Goal: Transaction & Acquisition: Purchase product/service

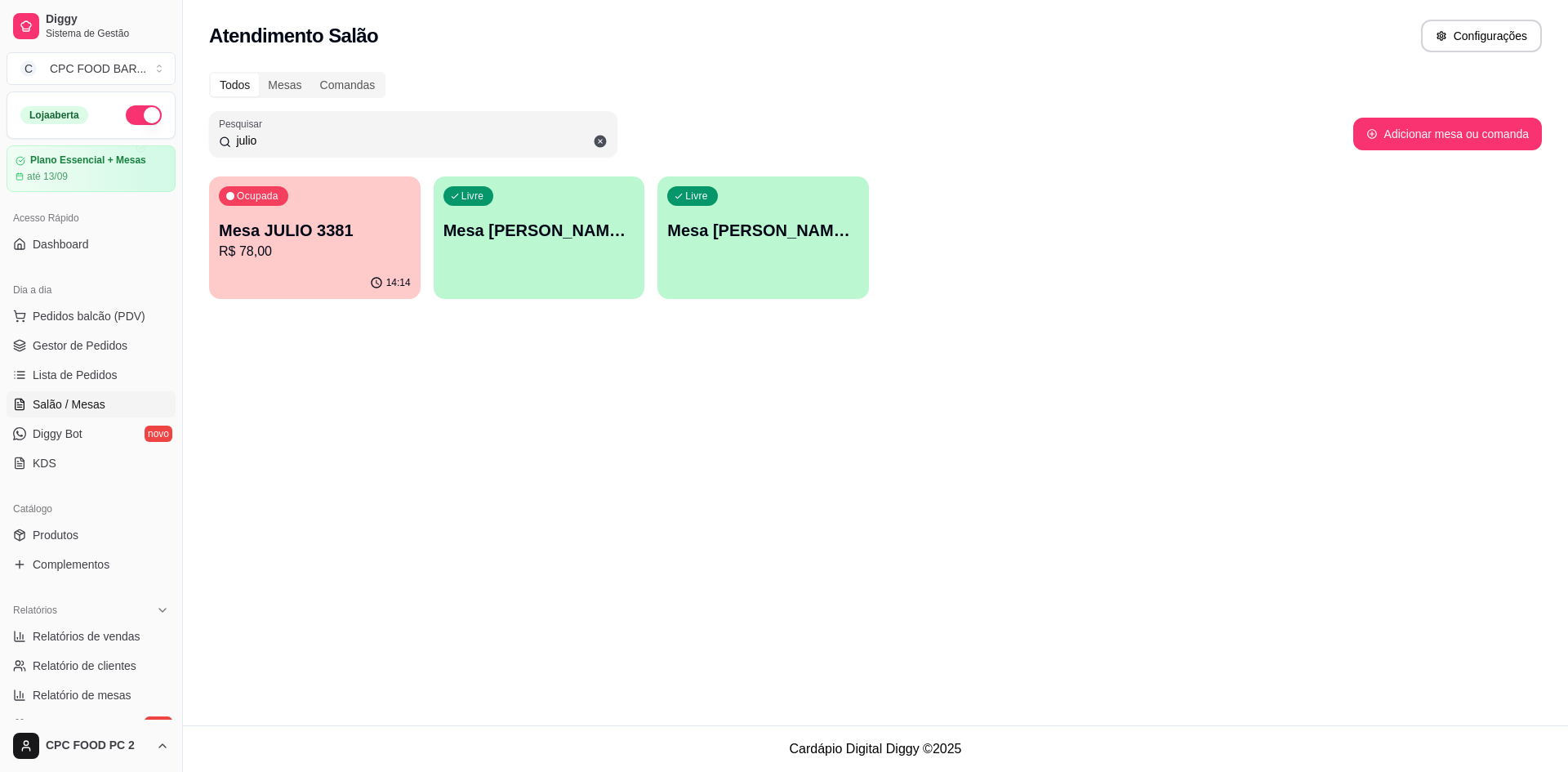
drag, startPoint x: 340, startPoint y: 144, endPoint x: 144, endPoint y: 144, distance: 196.0
click at [144, 144] on div "Diggy Sistema de Gestão C CPC FOOD BAR ... Loja aberta Plano Essencial + Mesas …" at bounding box center [784, 386] width 1568 height 772
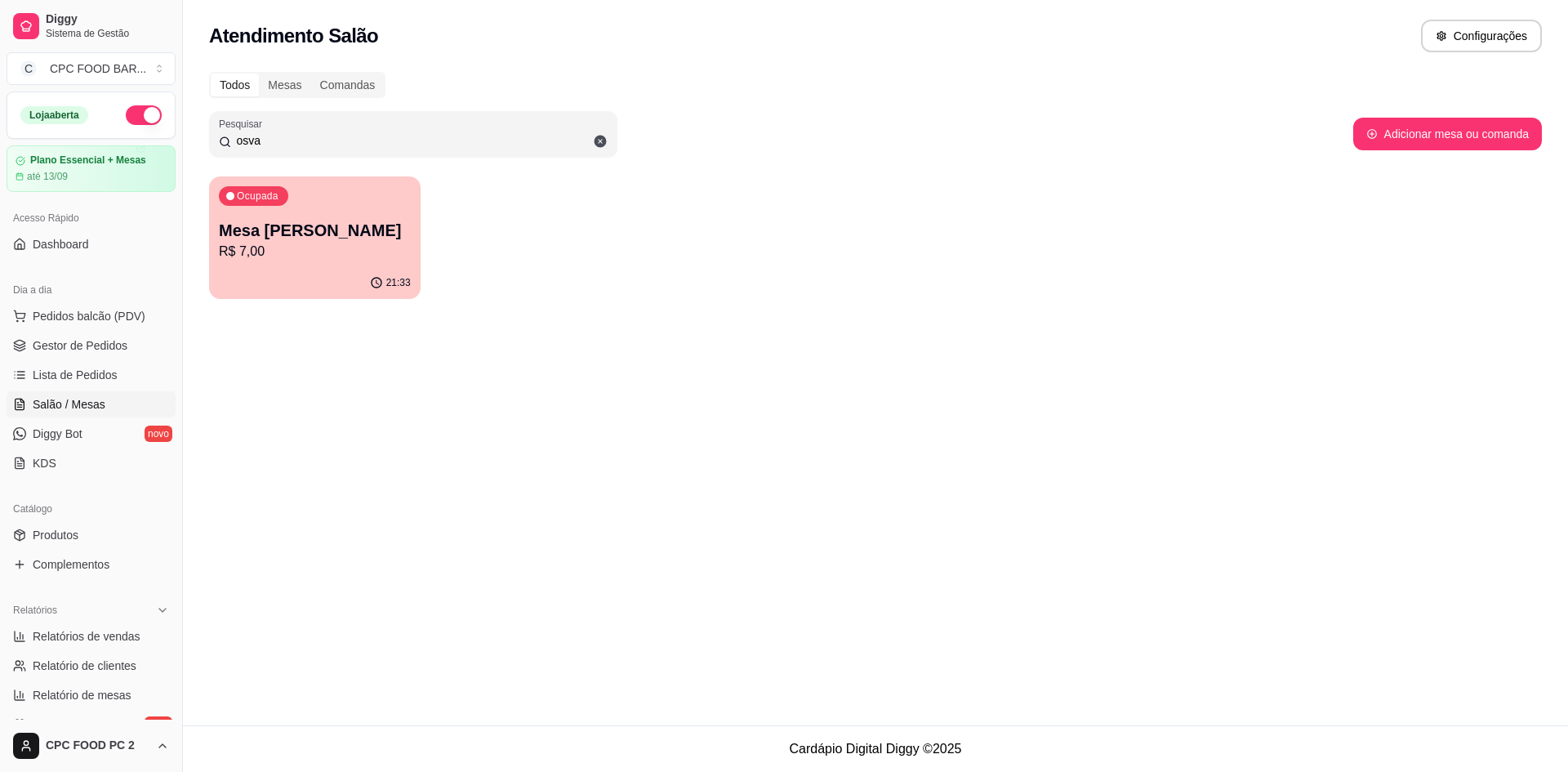
type input "osva"
click at [278, 231] on p "Mesa [PERSON_NAME]" at bounding box center [315, 230] width 192 height 23
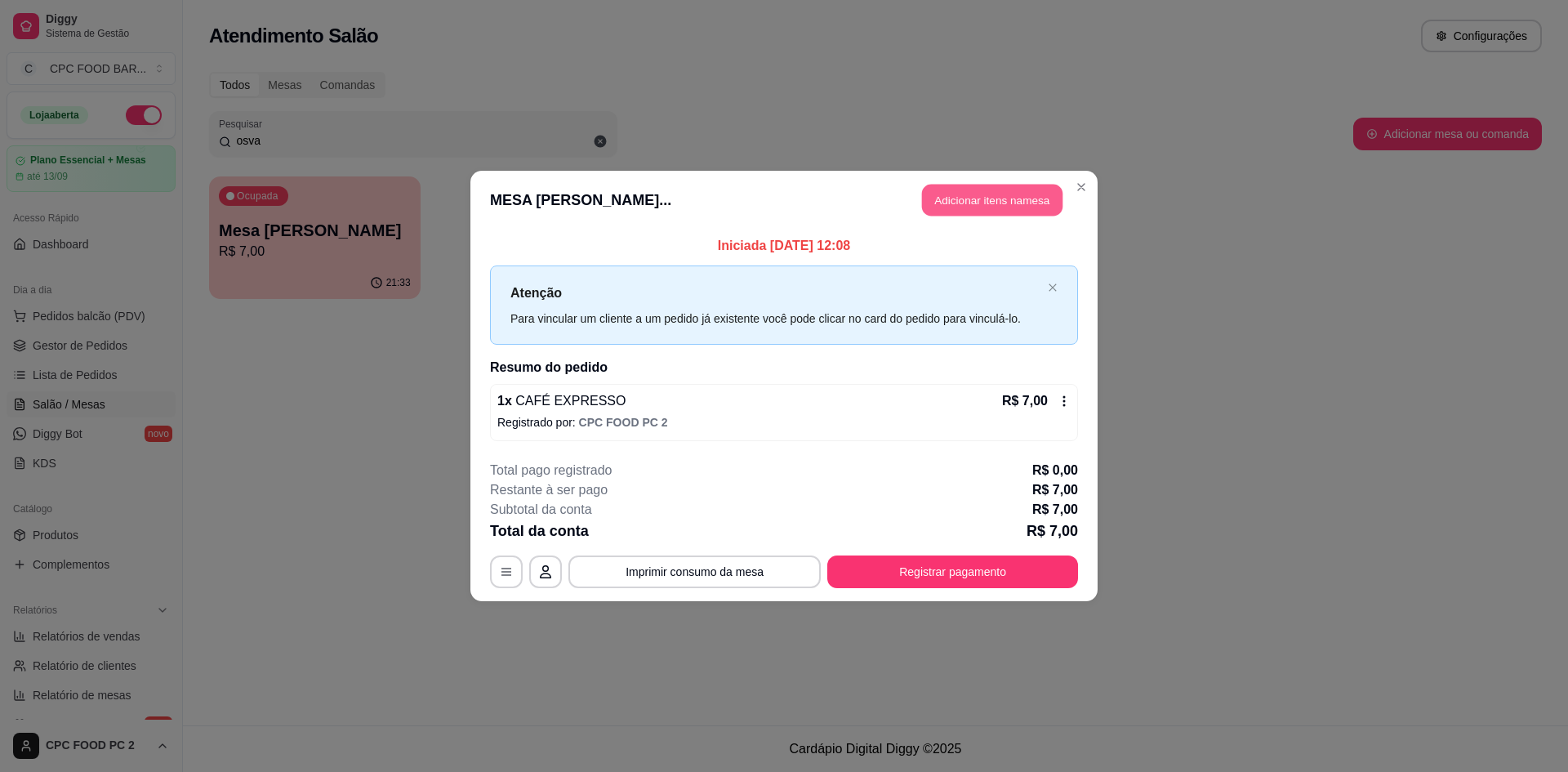
click at [1006, 200] on button "Adicionar itens na mesa" at bounding box center [992, 200] width 140 height 32
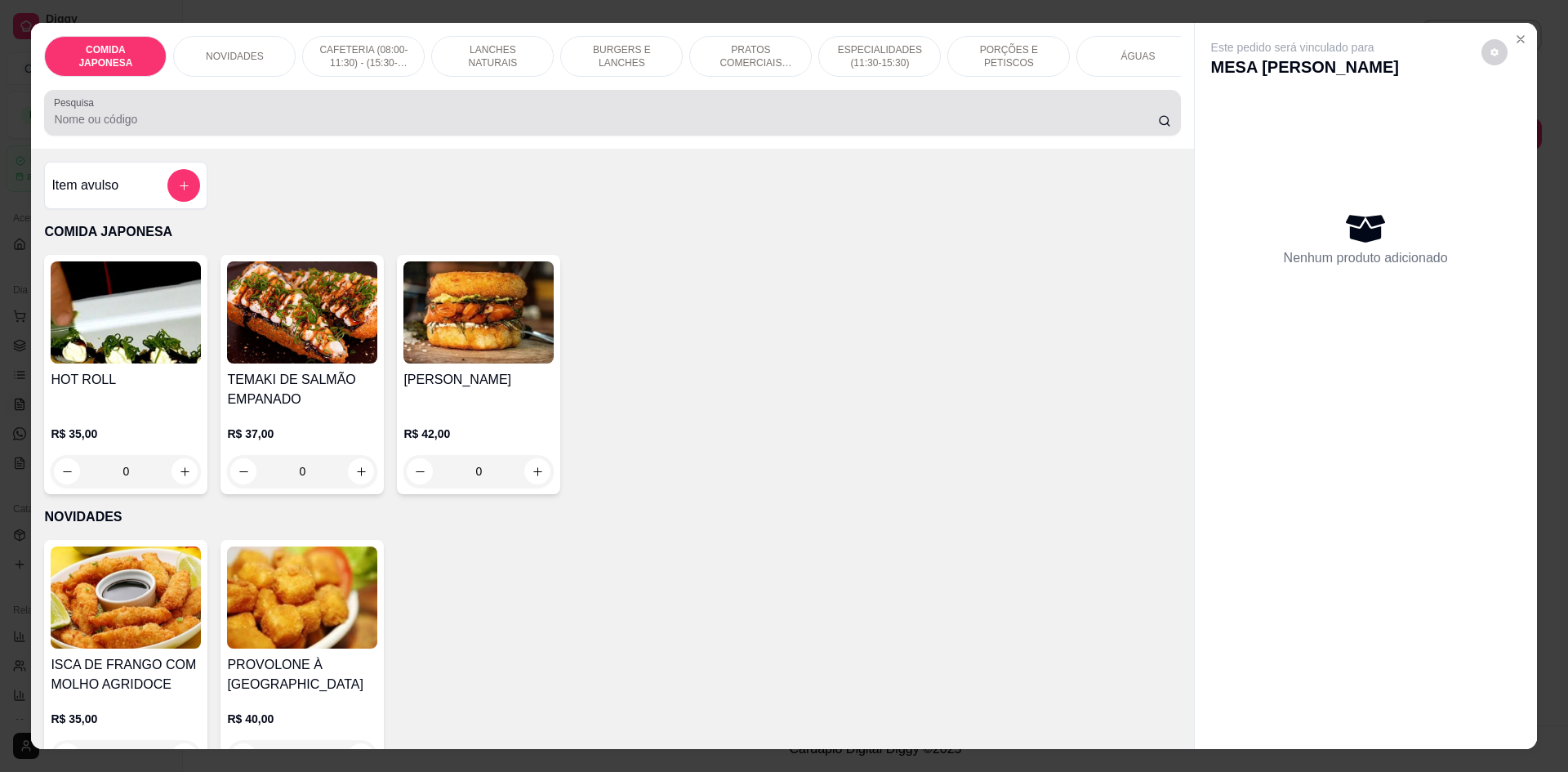
click at [840, 127] on input "Pesquisa" at bounding box center [606, 119] width 1104 height 17
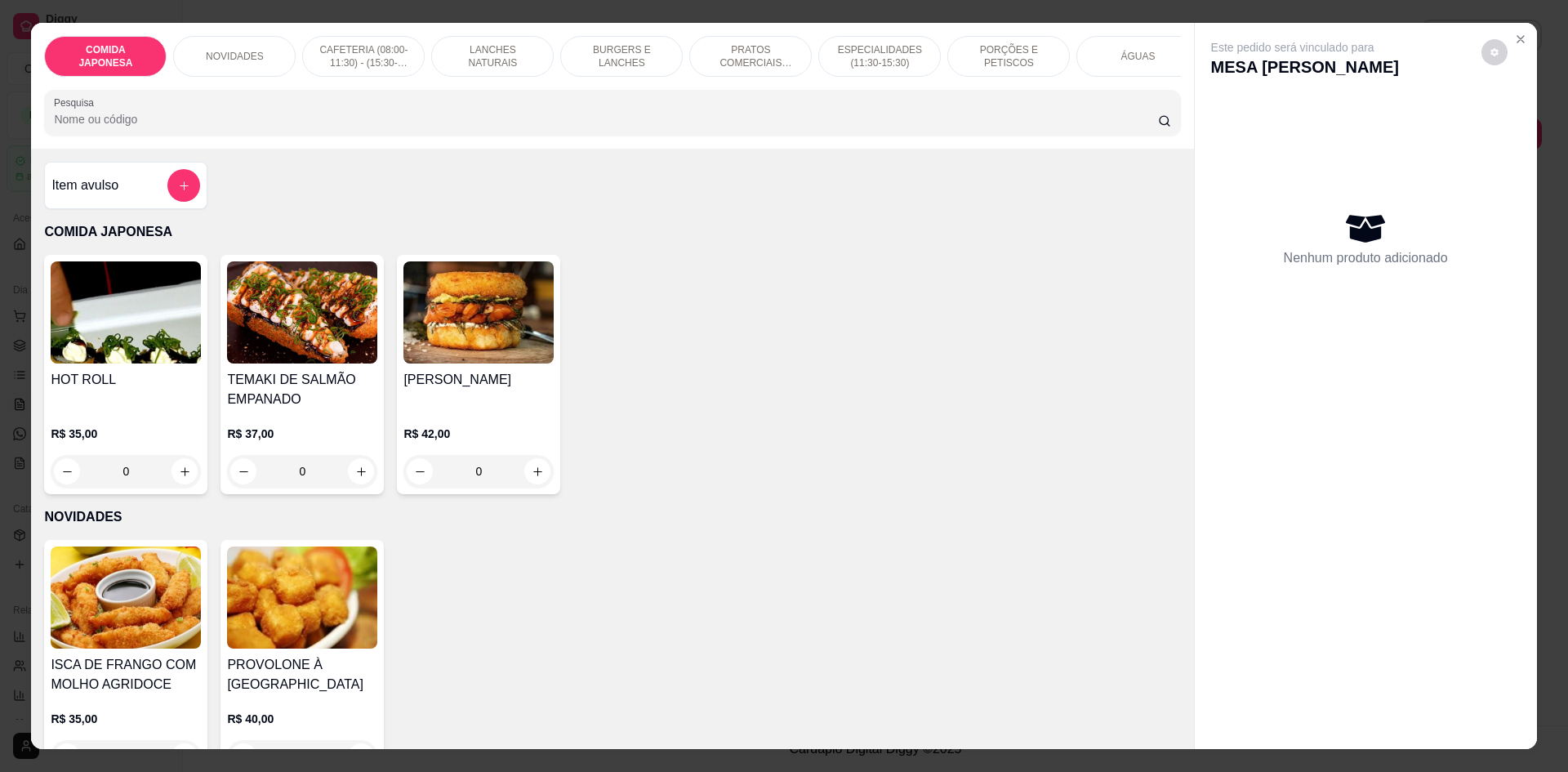
click at [840, 127] on input "Pesquisa" at bounding box center [606, 119] width 1104 height 17
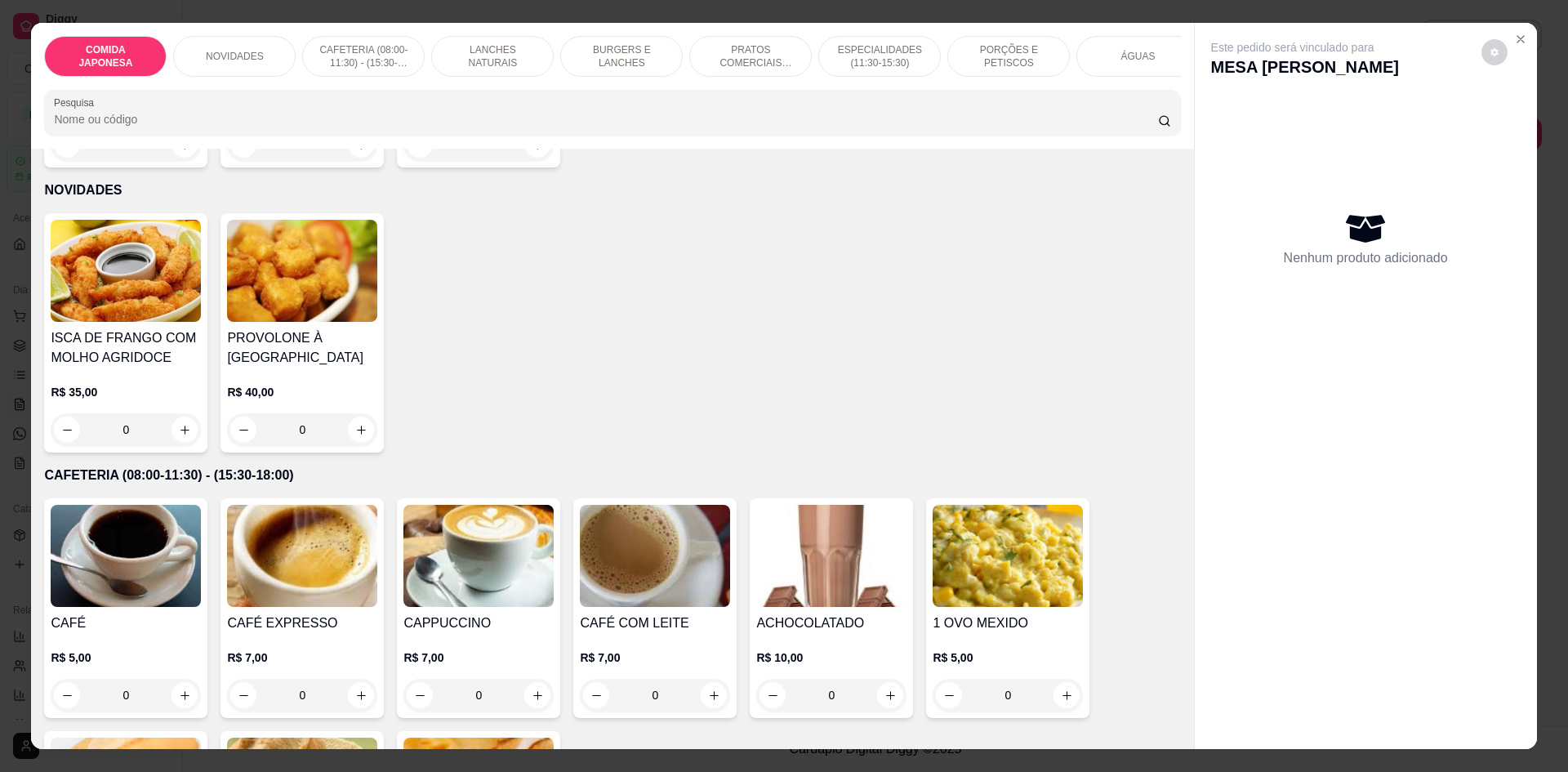
scroll to position [408, 0]
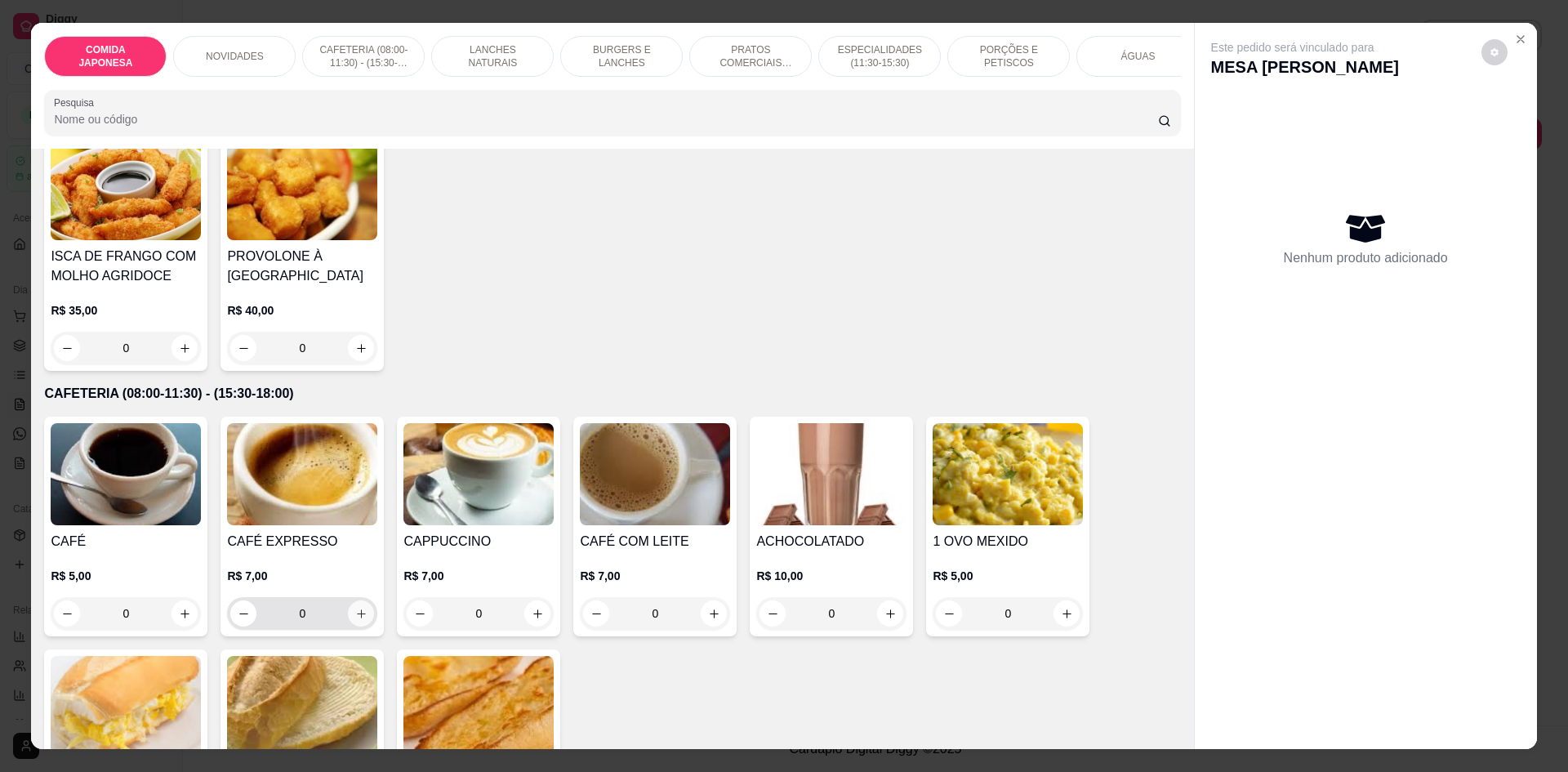
click at [355, 620] on icon "increase-product-quantity" at bounding box center [361, 613] width 12 height 12
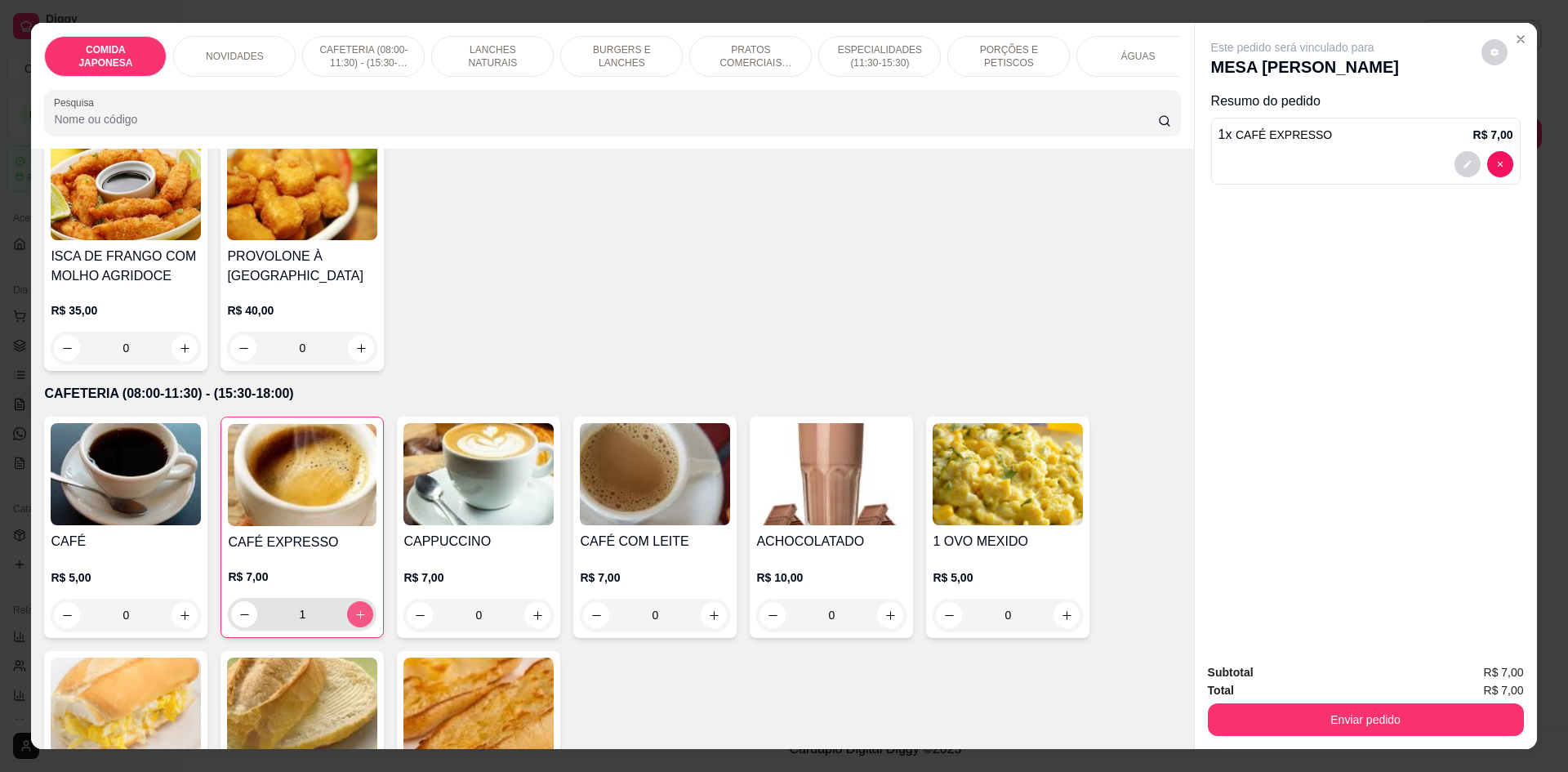
type input "1"
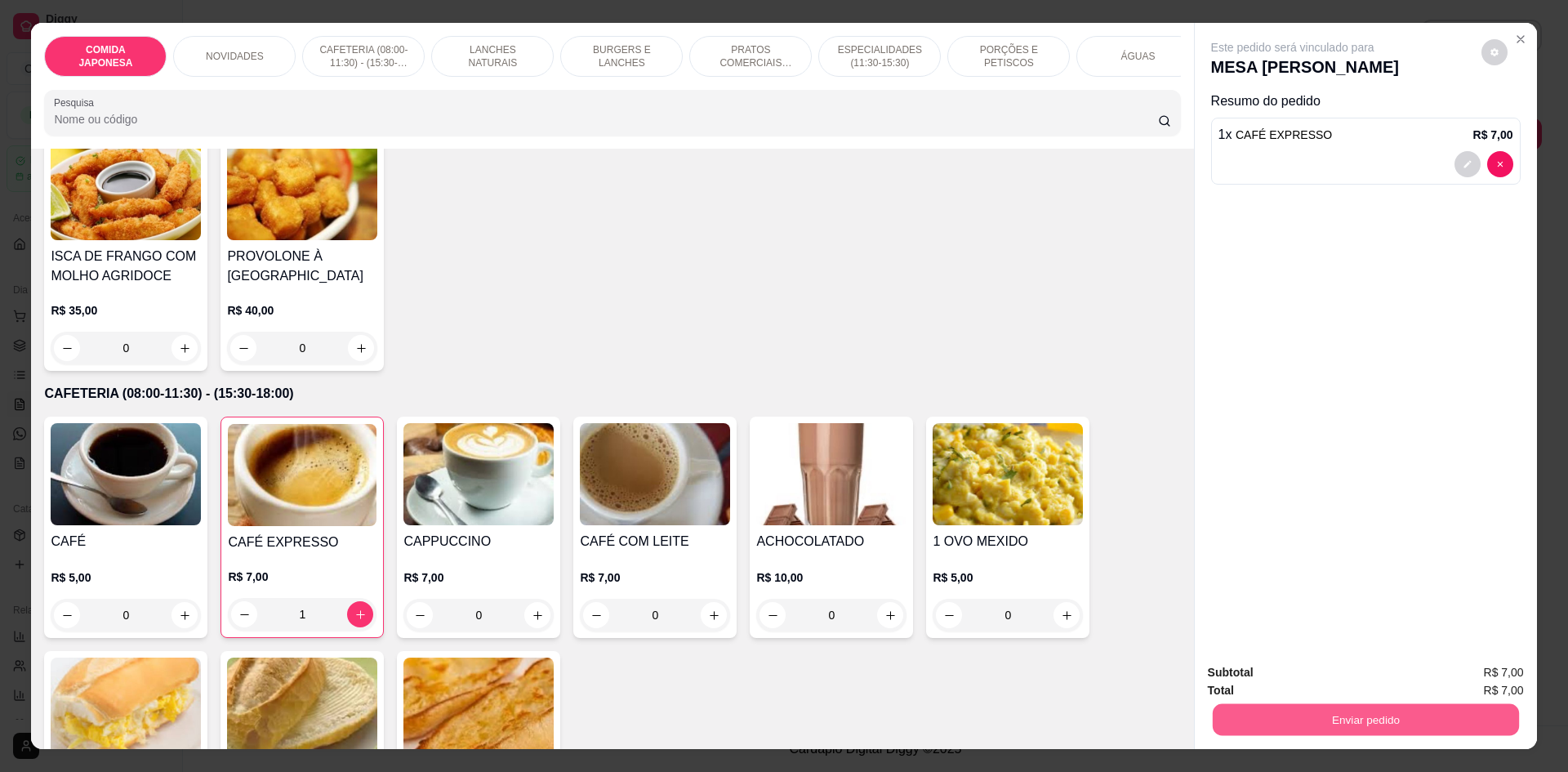
click at [1390, 715] on button "Enviar pedido" at bounding box center [1365, 719] width 307 height 32
click at [1375, 678] on button "Não registrar e enviar pedido" at bounding box center [1312, 678] width 170 height 31
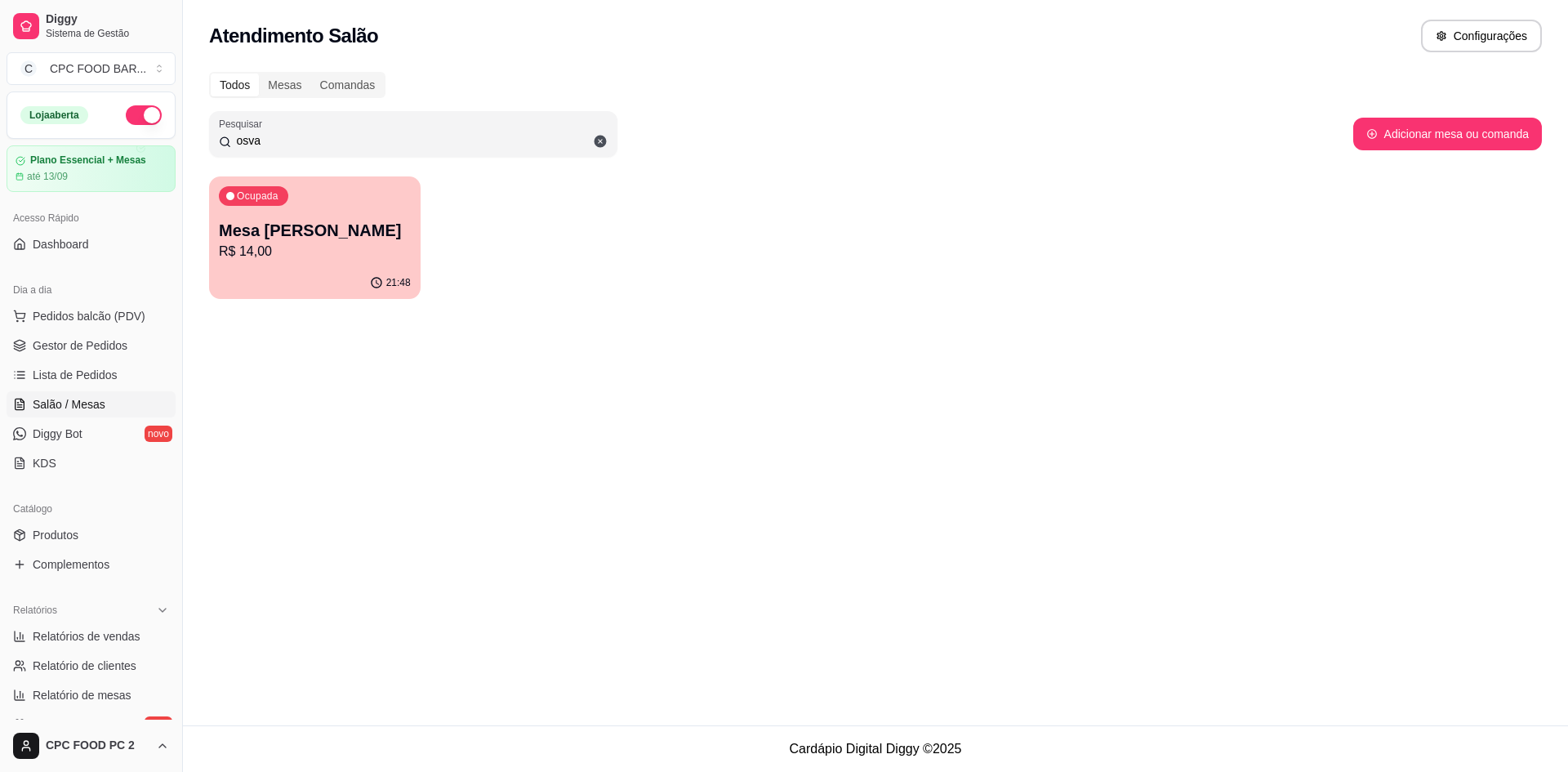
click at [316, 221] on p "Mesa [PERSON_NAME]" at bounding box center [315, 230] width 192 height 23
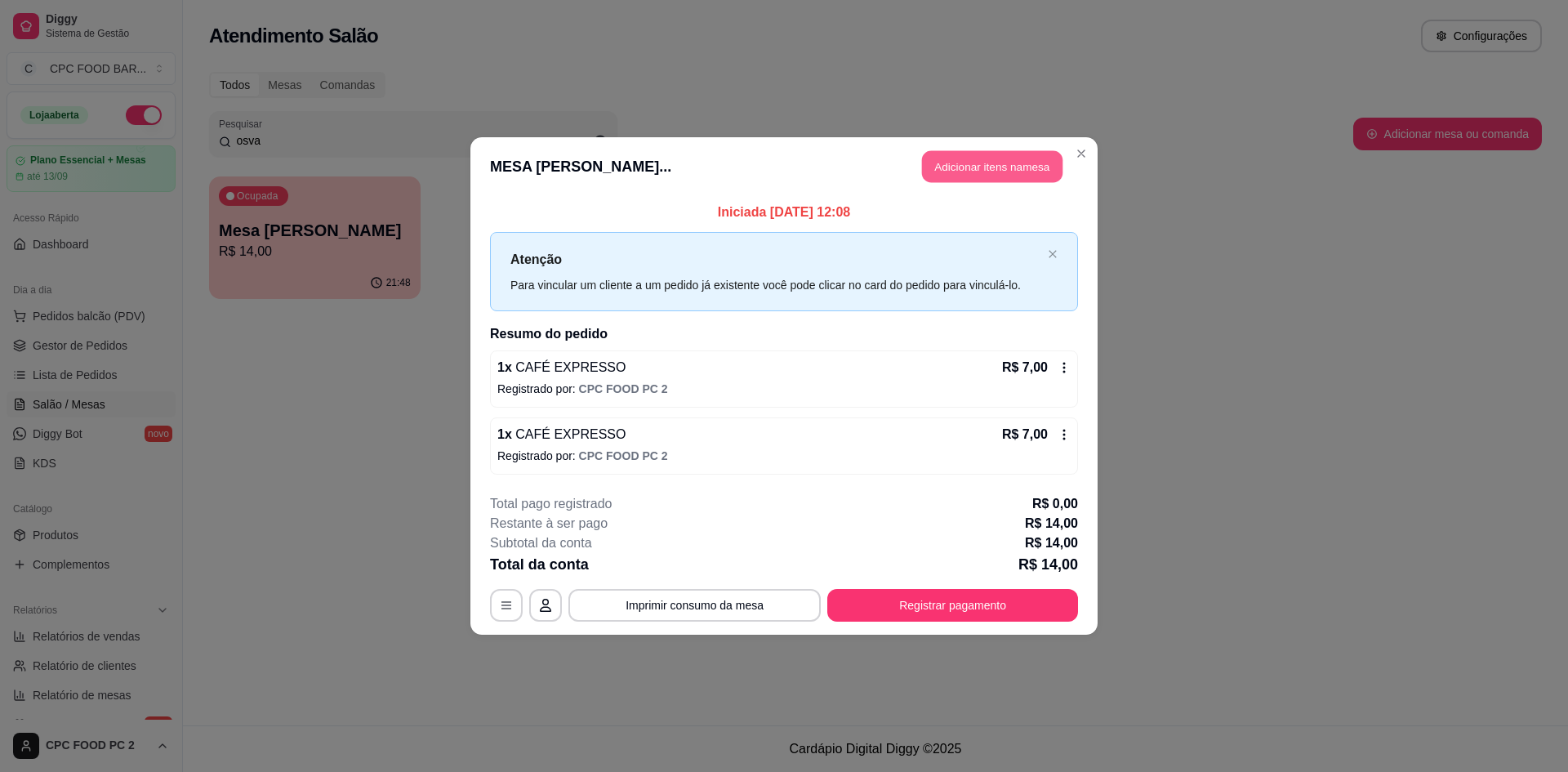
click at [983, 168] on button "Adicionar itens na mesa" at bounding box center [992, 167] width 140 height 32
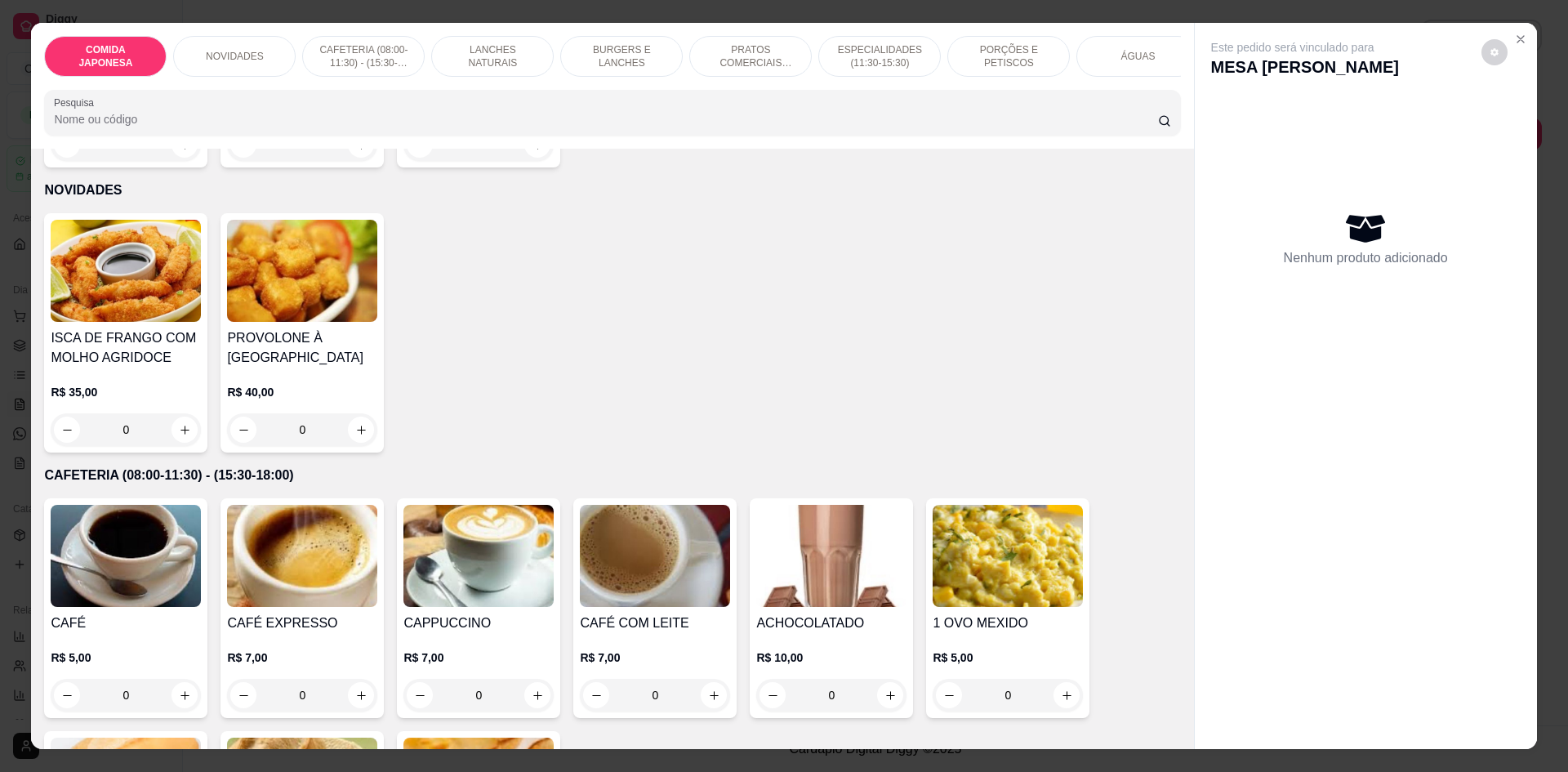
scroll to position [735, 0]
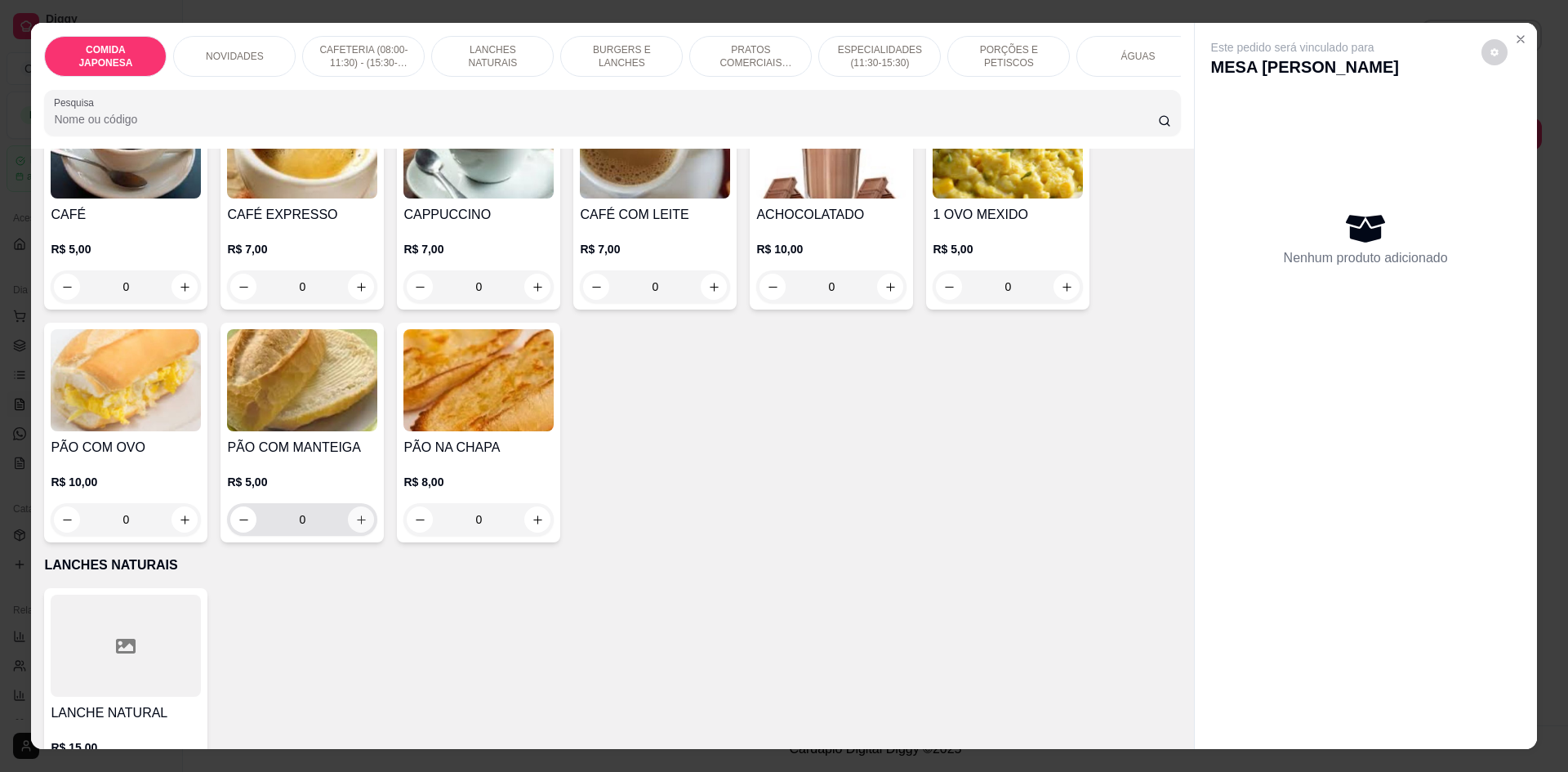
click at [355, 526] on icon "increase-product-quantity" at bounding box center [361, 520] width 12 height 12
type input "1"
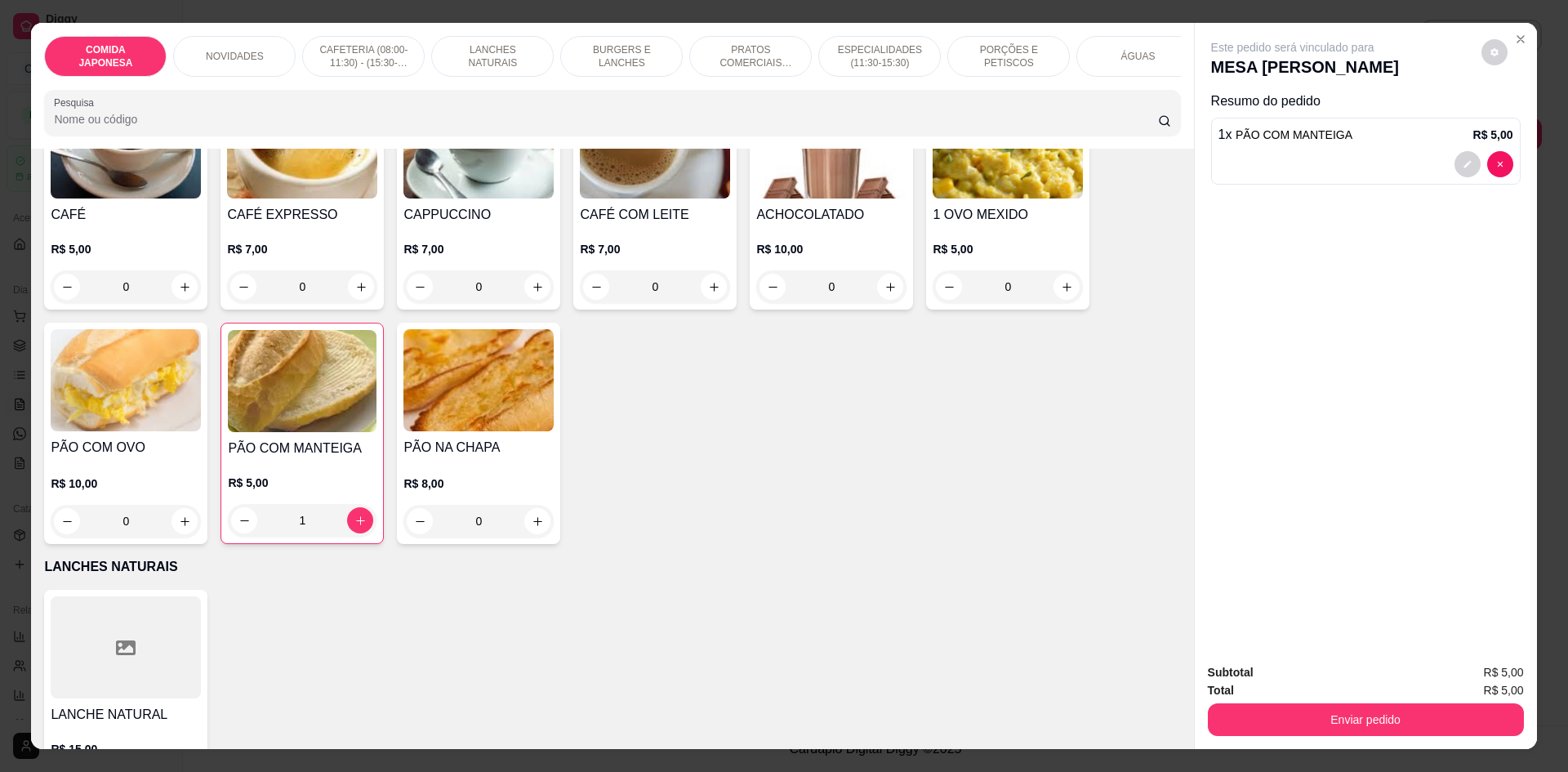
click at [1120, 51] on p "ÁGUAS" at bounding box center [1137, 56] width 35 height 13
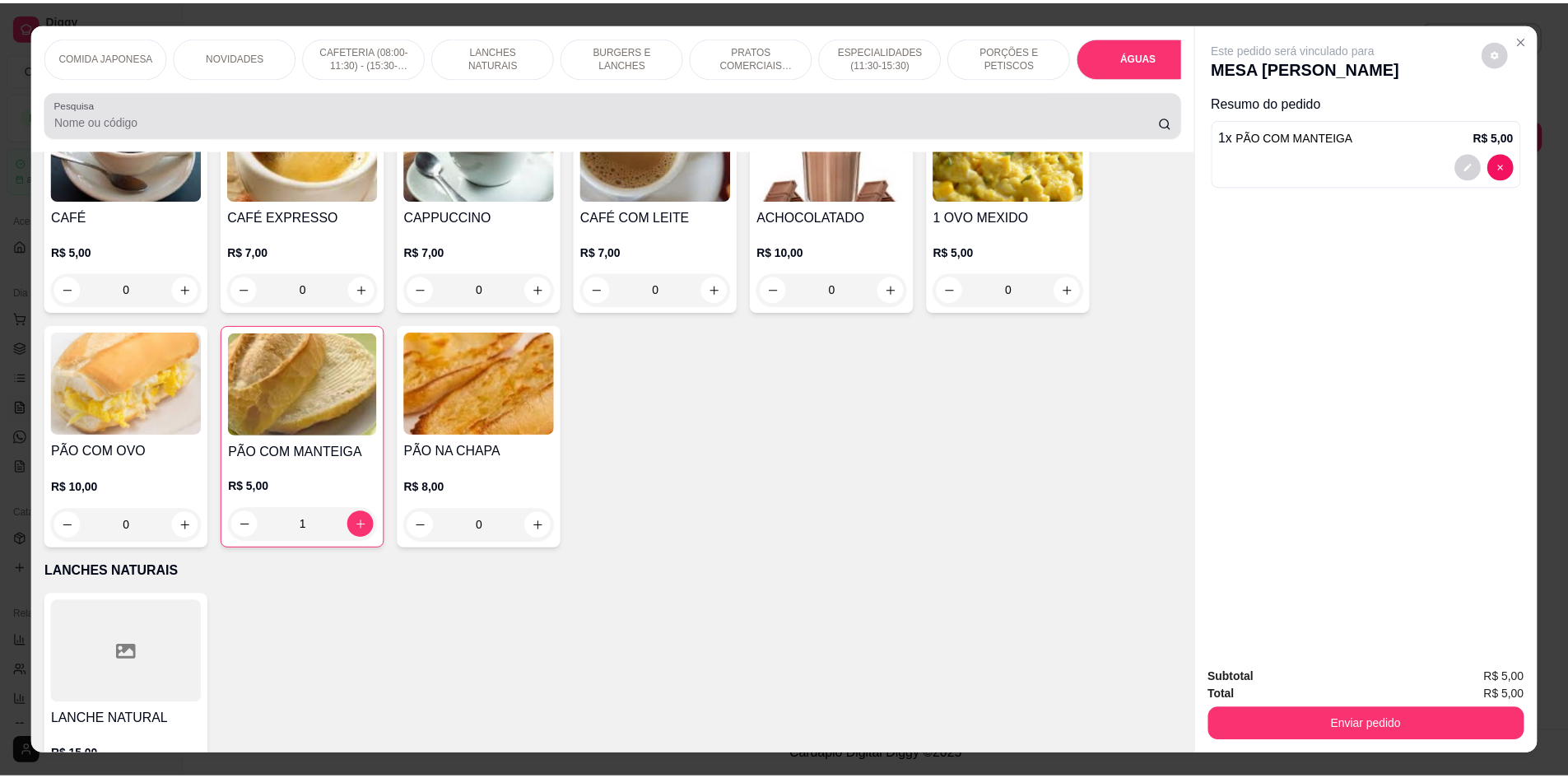
scroll to position [30, 0]
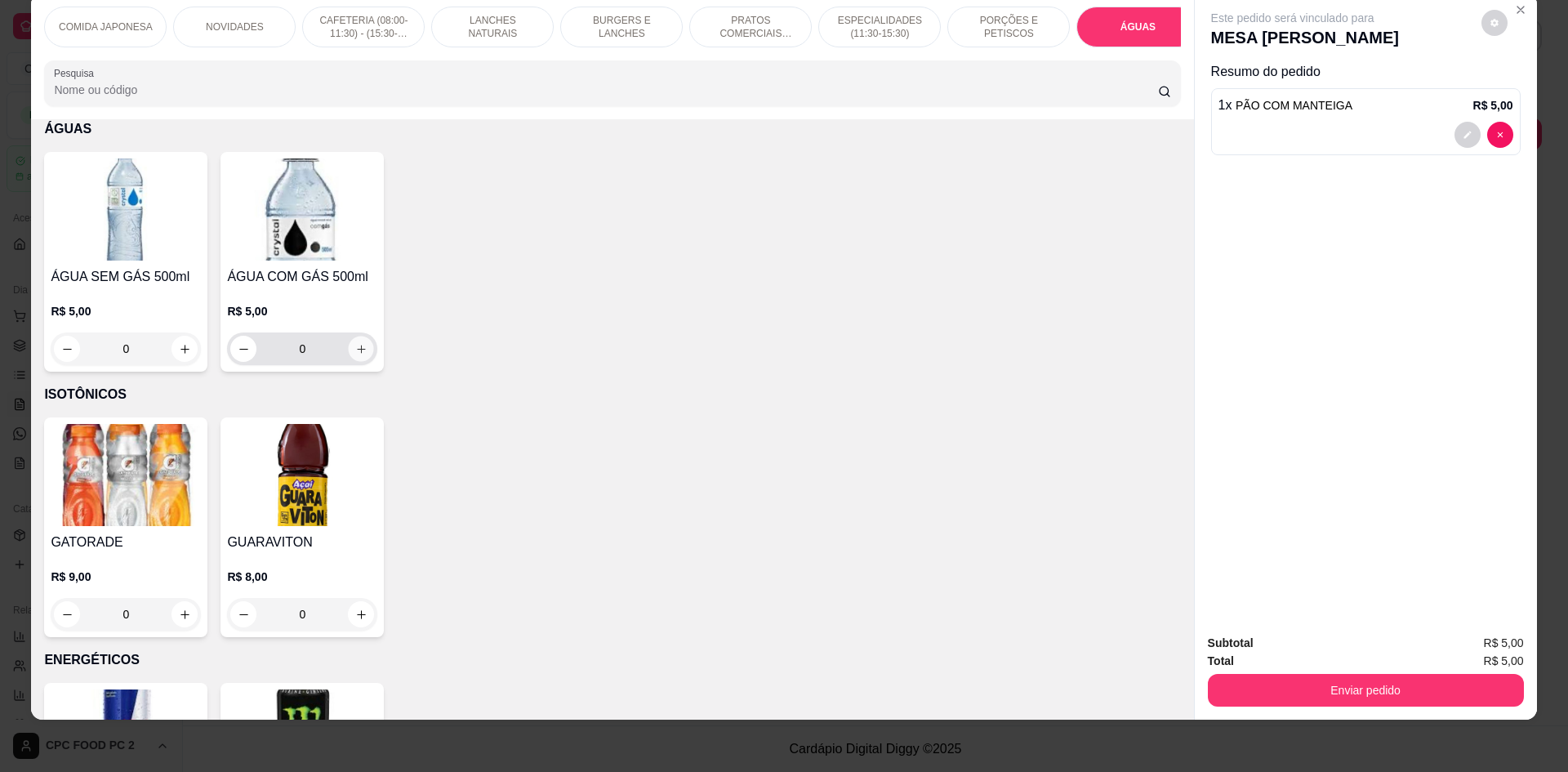
click at [360, 355] on icon "increase-product-quantity" at bounding box center [361, 349] width 12 height 12
type input "1"
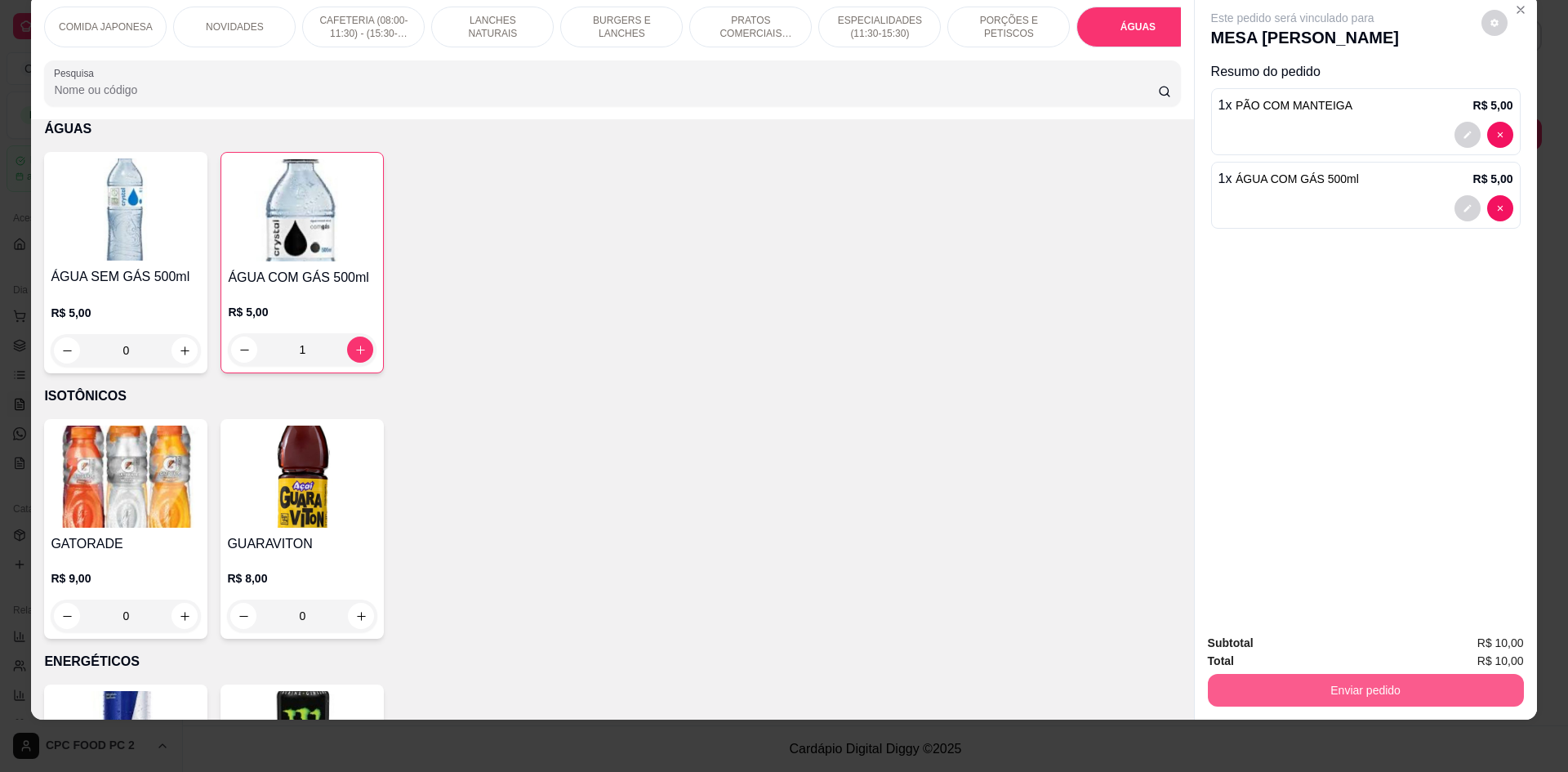
click at [1381, 700] on button "Enviar pedido" at bounding box center [1366, 689] width 317 height 33
click at [1337, 660] on button "Não registrar e enviar pedido" at bounding box center [1311, 649] width 165 height 31
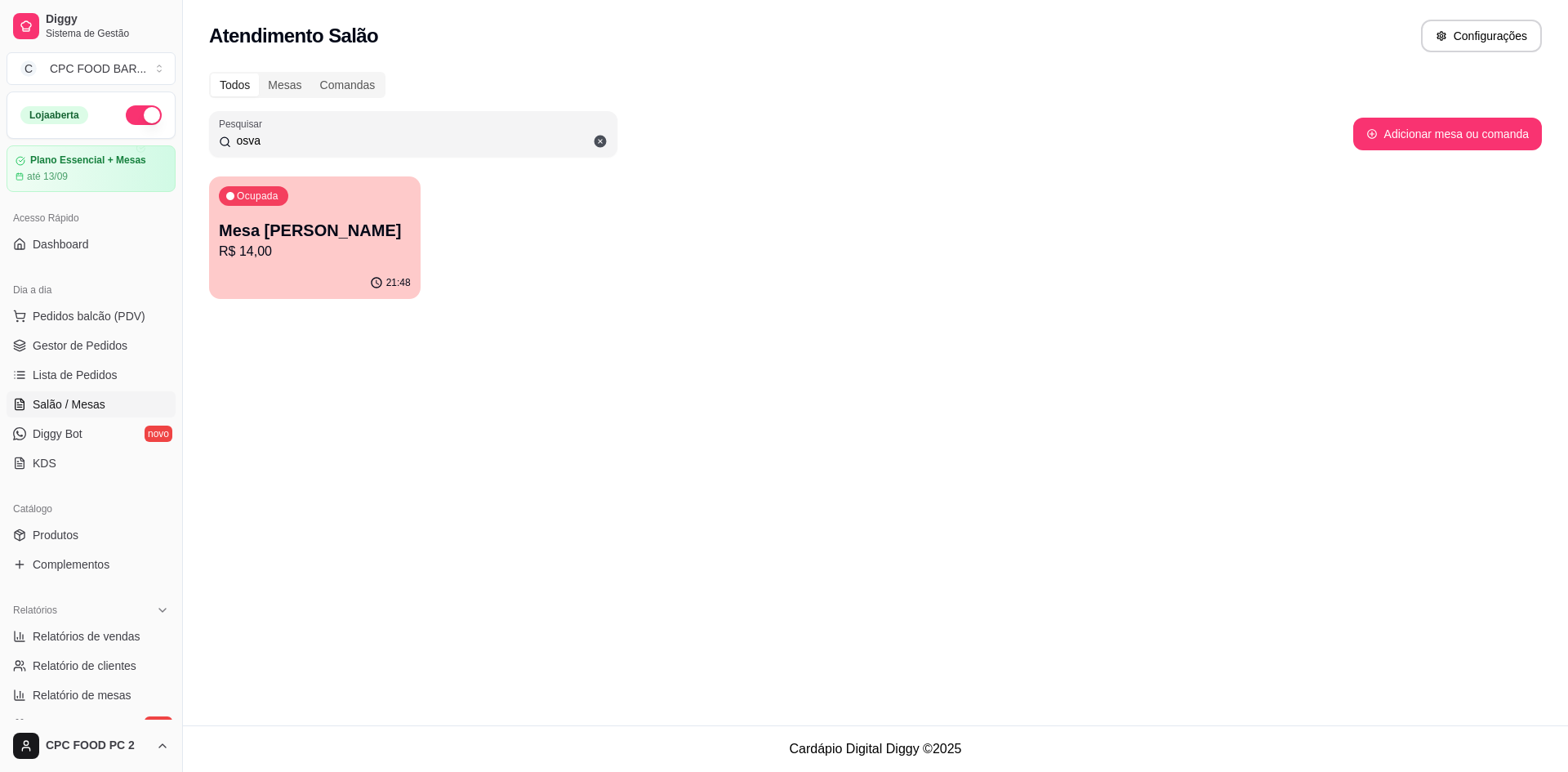
drag, startPoint x: 369, startPoint y: 141, endPoint x: 171, endPoint y: 159, distance: 198.8
click at [171, 159] on div "Diggy Sistema de Gestão C CPC FOOD BAR ... Loja aberta Plano Essencial + Mesas …" at bounding box center [784, 386] width 1568 height 772
